Goal: Task Accomplishment & Management: Use online tool/utility

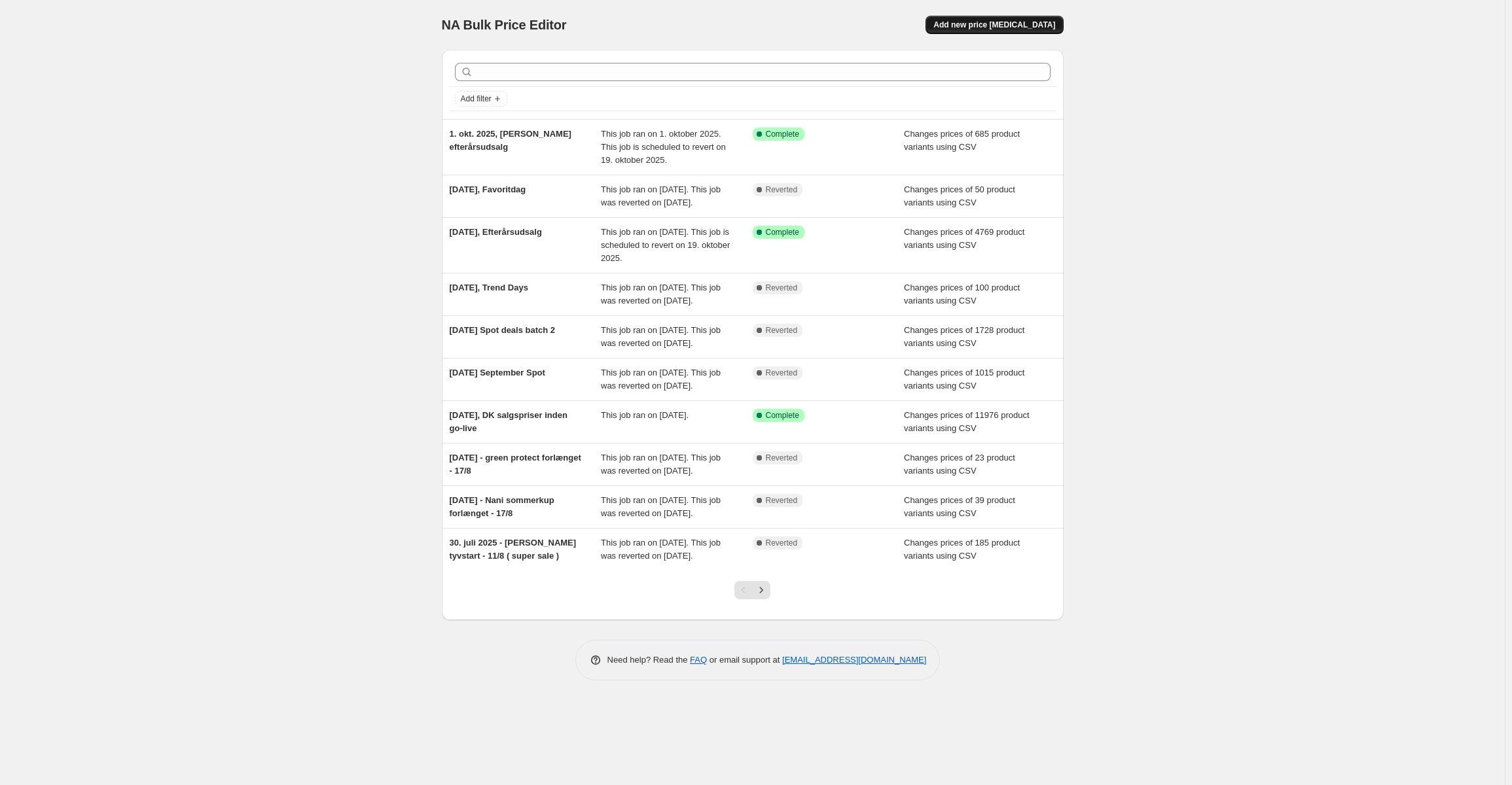
click at [991, 30] on span "Add new price change job" at bounding box center [994, 25] width 122 height 10
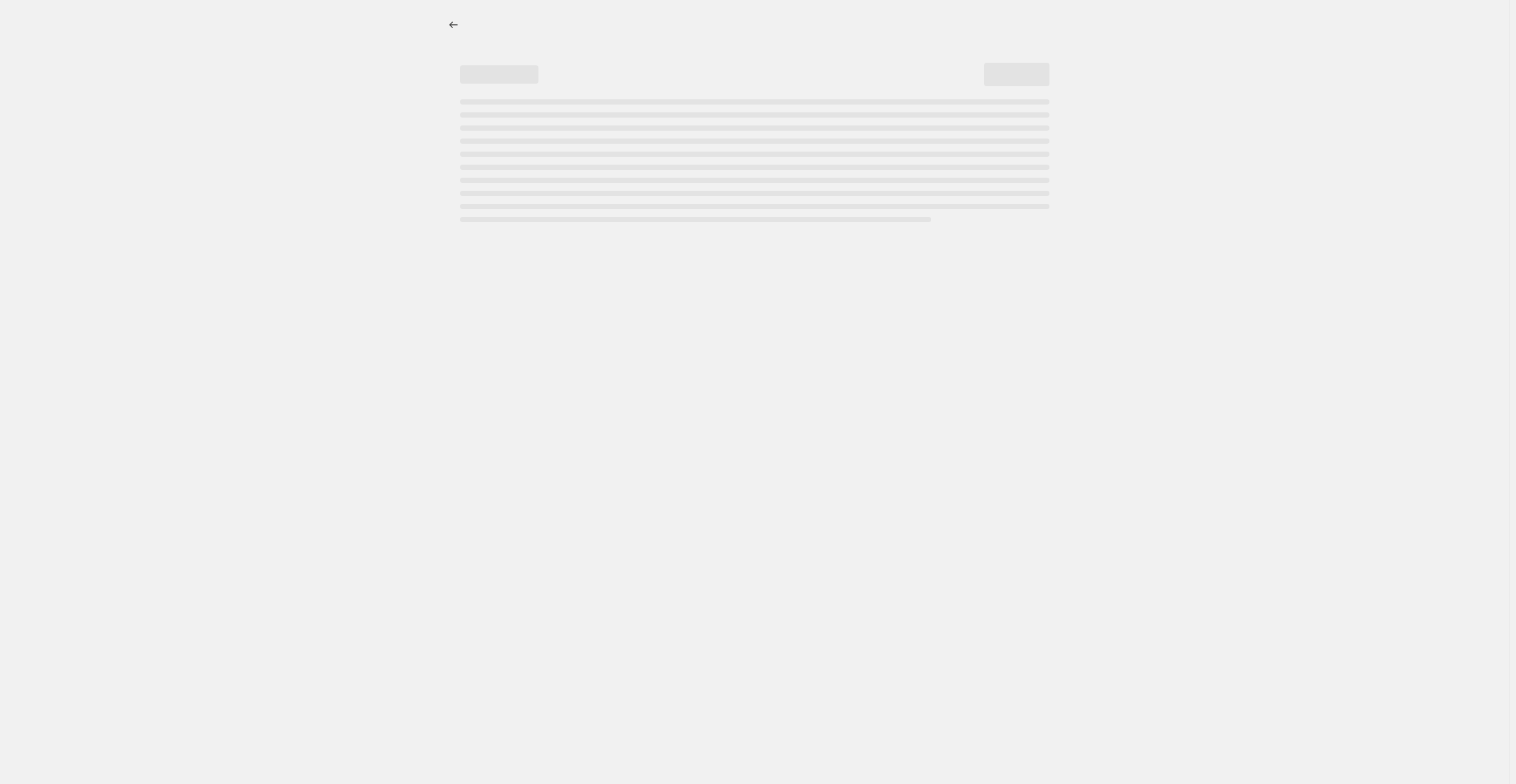
select select "percentage"
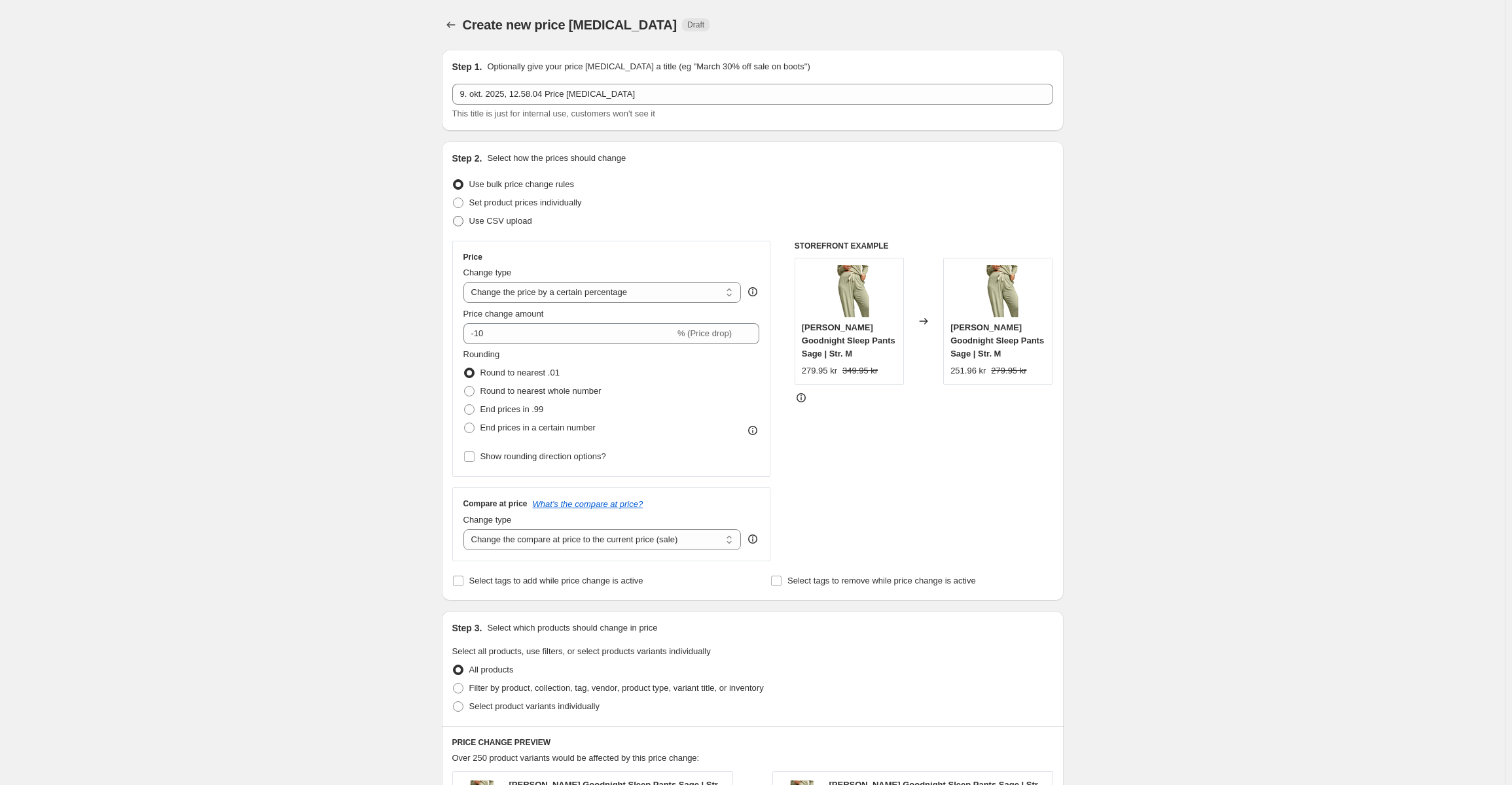
click at [491, 220] on span "Use CSV upload" at bounding box center [501, 221] width 63 height 10
click at [454, 217] on input "Use CSV upload" at bounding box center [453, 216] width 1 height 1
radio input "true"
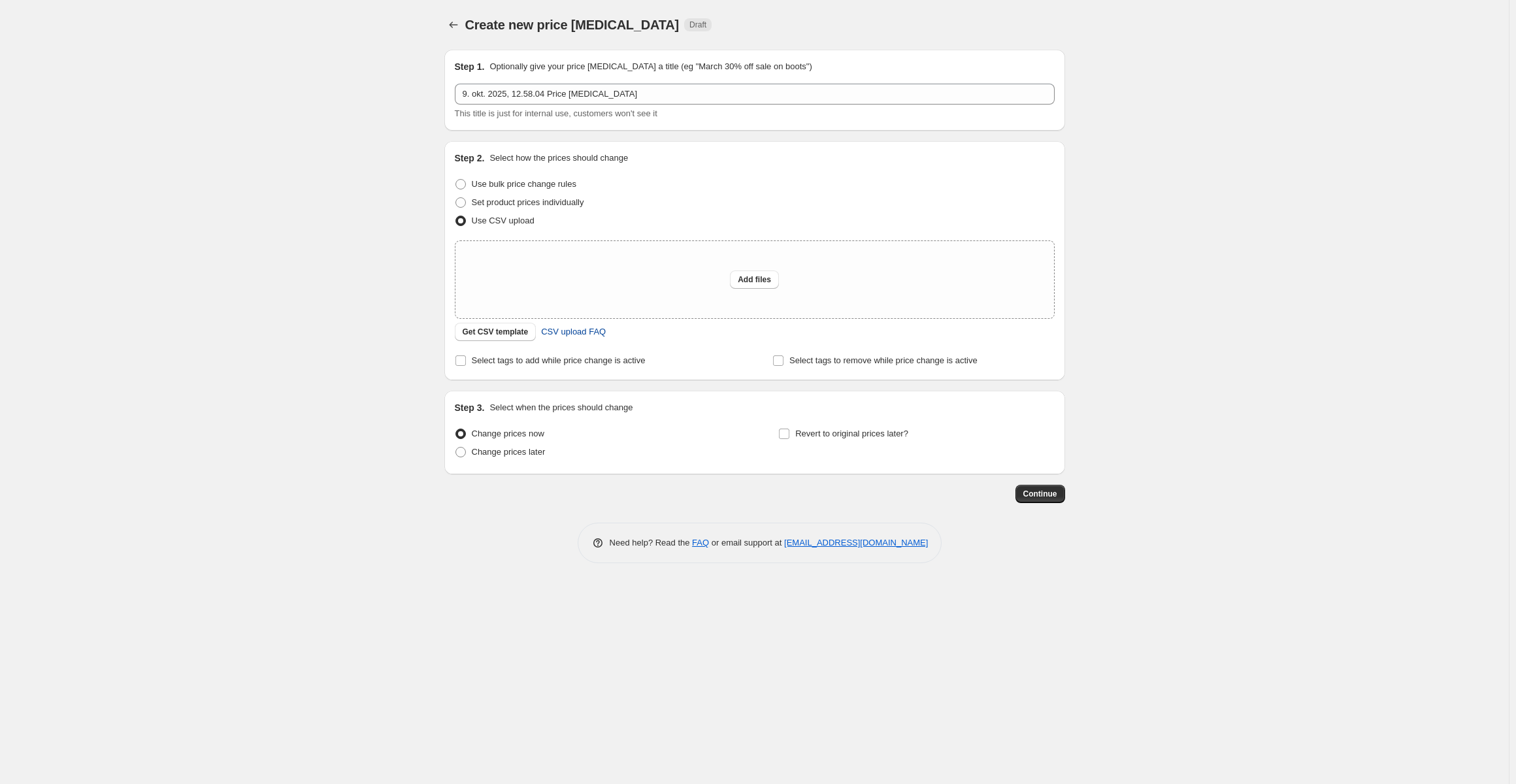
click at [580, 332] on span "CSV upload FAQ" at bounding box center [574, 331] width 65 height 13
click at [489, 333] on span "Get CSV template" at bounding box center [495, 332] width 66 height 10
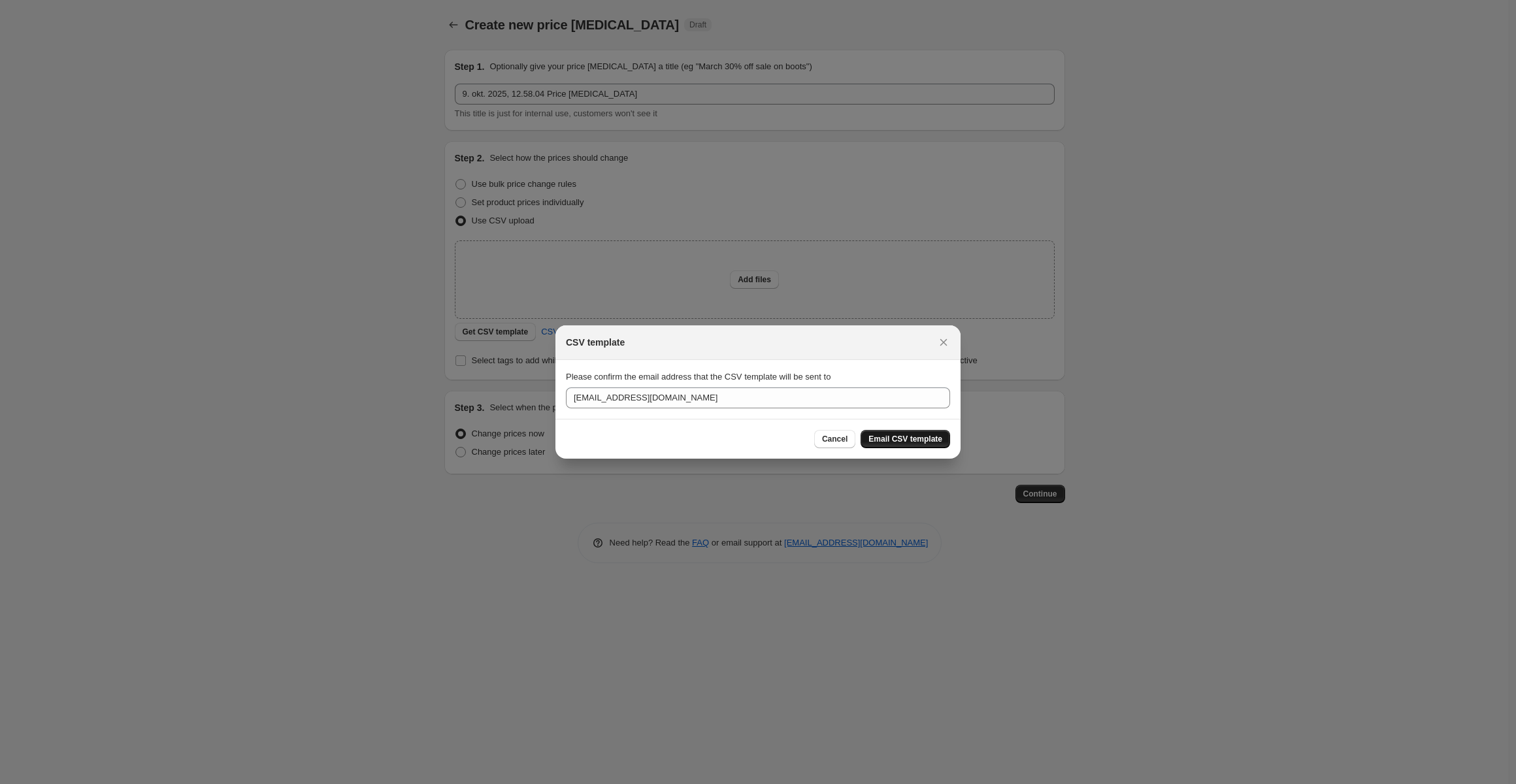
click at [891, 433] on button "Email CSV template" at bounding box center [905, 439] width 89 height 18
